Goal: Task Accomplishment & Management: Use online tool/utility

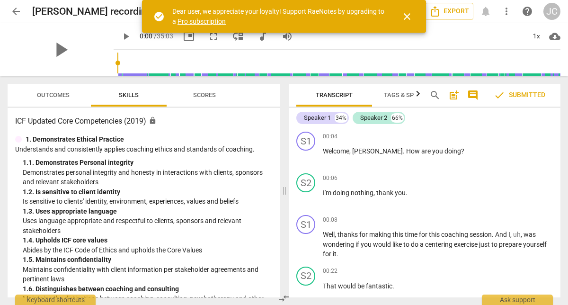
click at [409, 18] on span "close" at bounding box center [406, 16] width 11 height 11
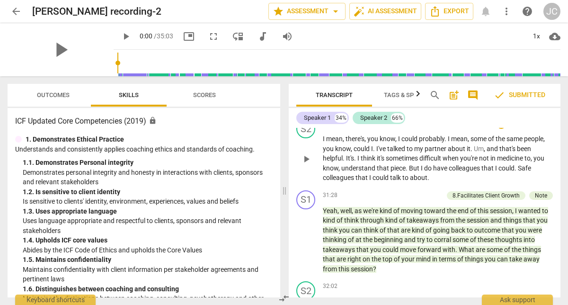
scroll to position [4492, 0]
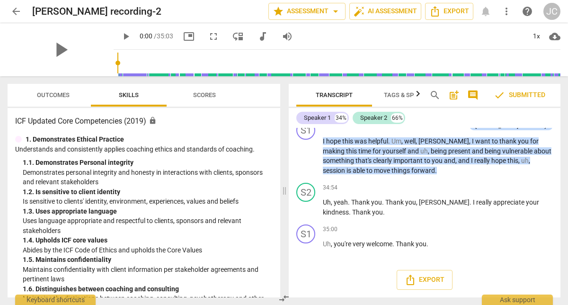
click at [419, 97] on icon "button" at bounding box center [417, 93] width 11 height 11
click at [293, 96] on icon "button" at bounding box center [292, 93] width 11 height 11
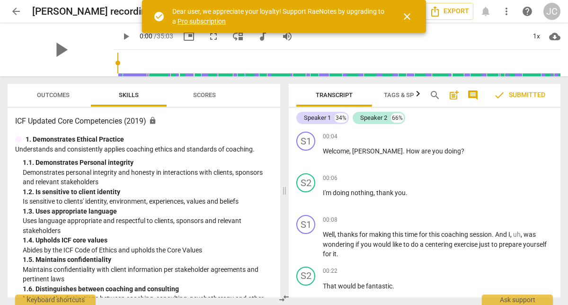
click at [408, 16] on span "close" at bounding box center [406, 16] width 11 height 11
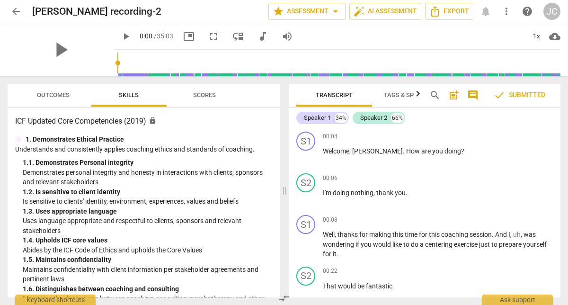
click at [395, 95] on span "Tags & Speakers" at bounding box center [410, 94] width 52 height 7
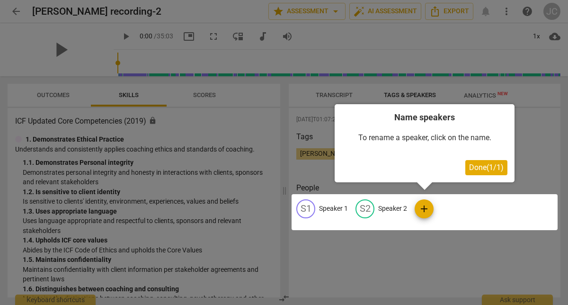
click at [341, 96] on div at bounding box center [284, 152] width 568 height 305
click at [483, 166] on span "Done ( 1 / 1 )" at bounding box center [486, 167] width 35 height 9
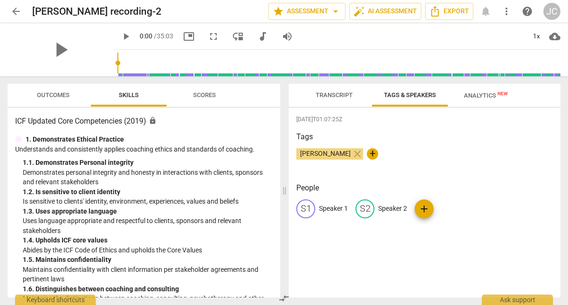
click at [333, 96] on span "Transcript" at bounding box center [334, 94] width 37 height 7
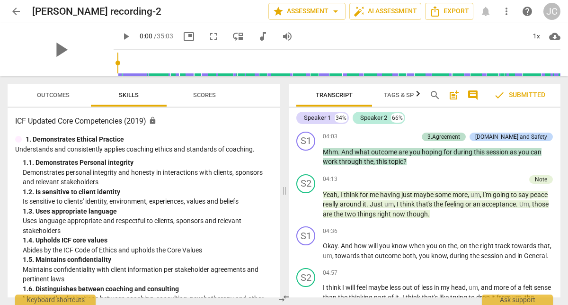
scroll to position [532, 0]
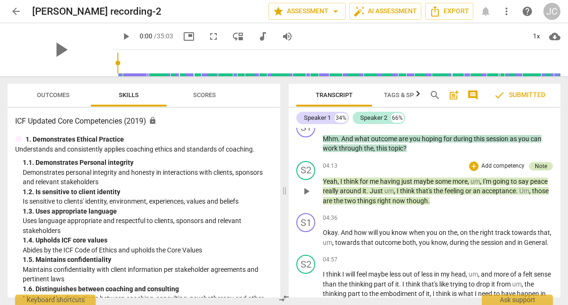
click at [539, 166] on div "Note" at bounding box center [541, 166] width 12 height 9
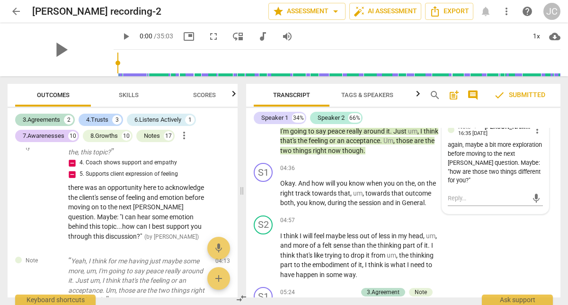
scroll to position [705, 0]
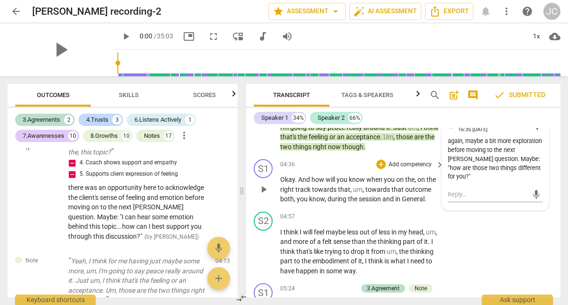
click at [396, 191] on span "that" at bounding box center [398, 189] width 14 height 8
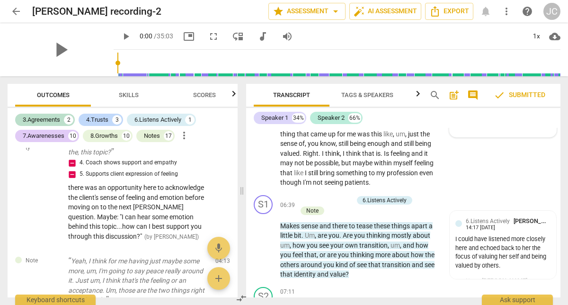
scroll to position [986, 0]
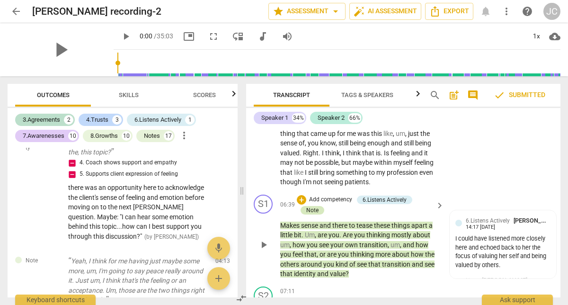
click at [314, 212] on div "Note" at bounding box center [312, 210] width 12 height 9
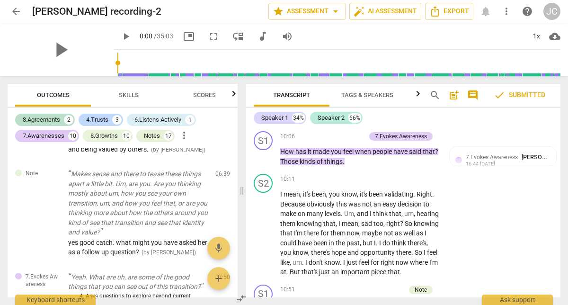
scroll to position [1730, 0]
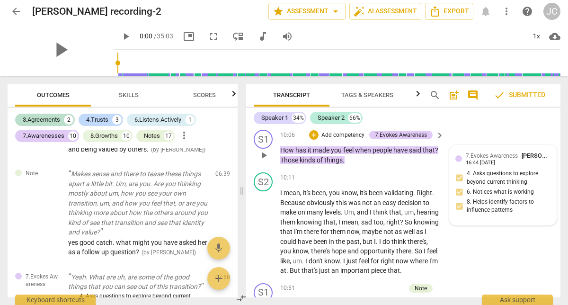
click at [532, 161] on div "7.Evokes Awareness carl franco 16:44 08-16-2025" at bounding box center [507, 158] width 85 height 15
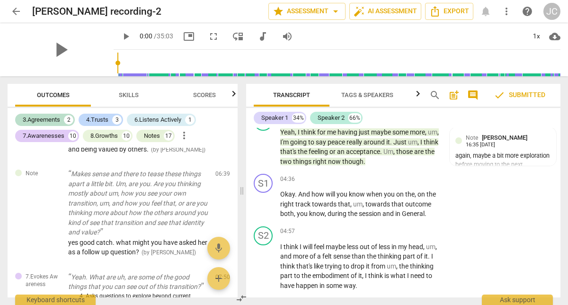
scroll to position [696, 0]
